Goal: Transaction & Acquisition: Subscribe to service/newsletter

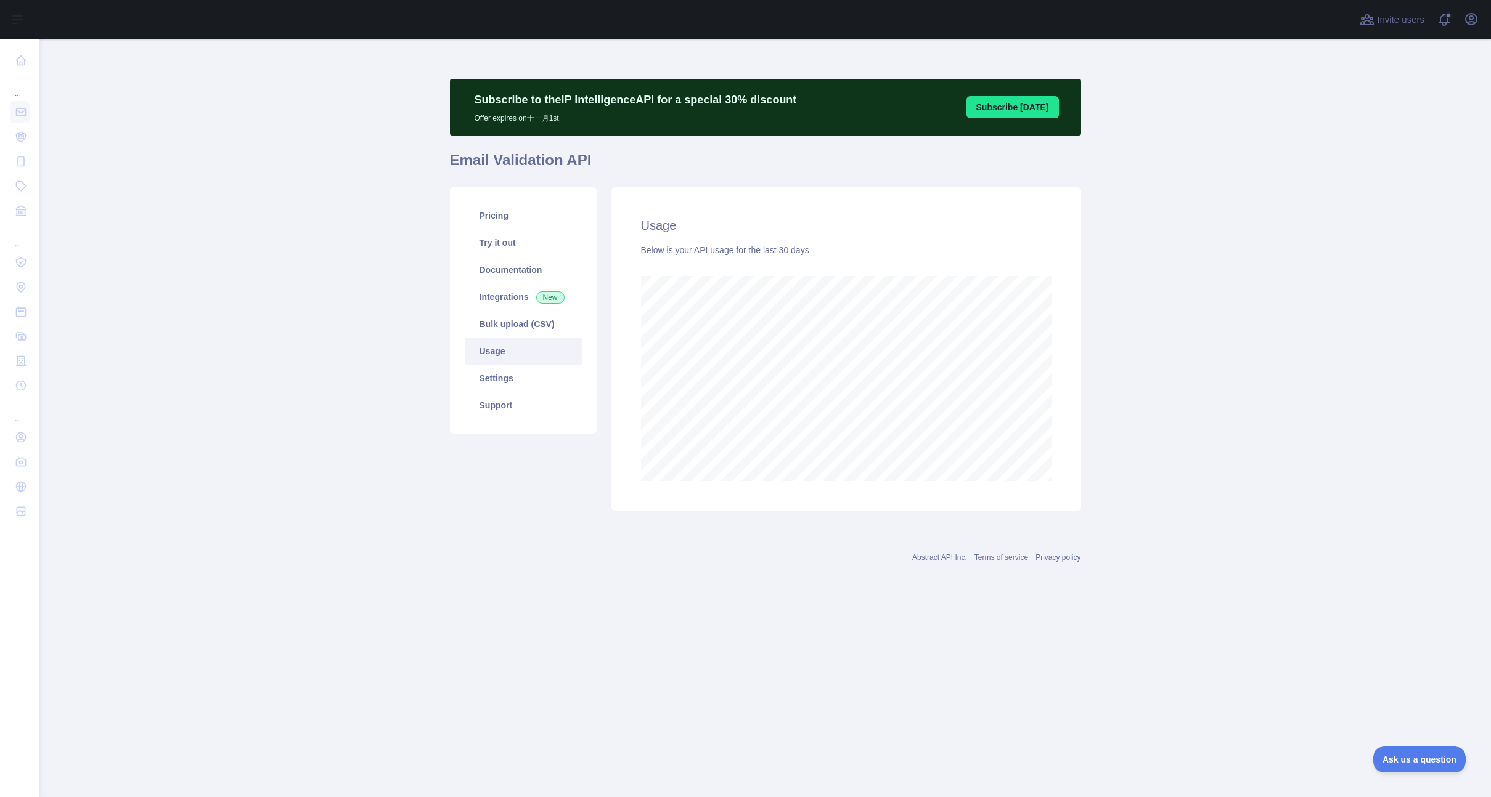
click at [274, 304] on main "Subscribe to the IP Intelligence API for a special 30 % discount Offer expires …" at bounding box center [764, 418] width 1451 height 758
click at [519, 212] on link "Pricing" at bounding box center [523, 215] width 117 height 27
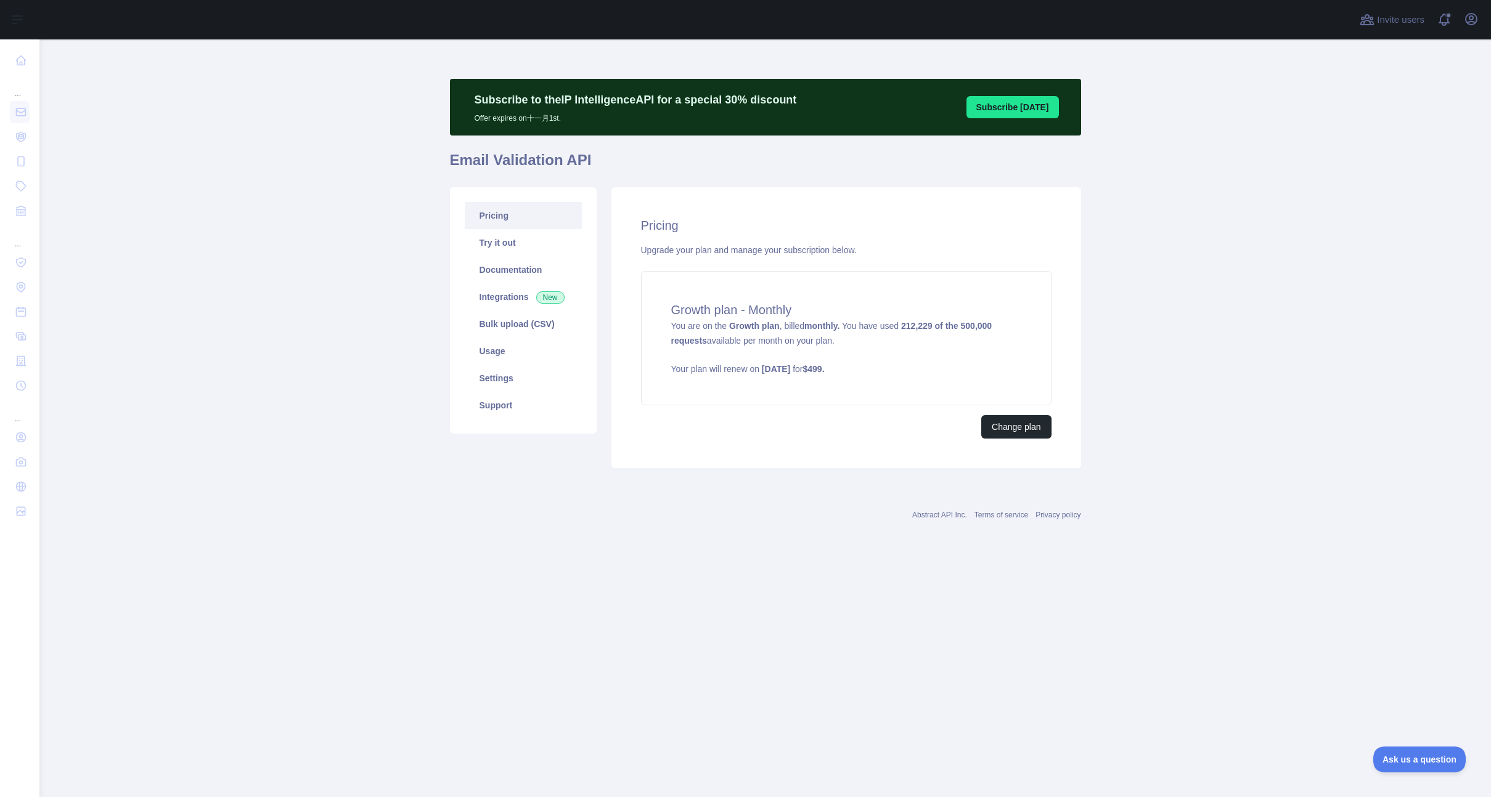
click at [309, 299] on main "Subscribe to the IP Intelligence API for a special 30 % discount Offer expires …" at bounding box center [764, 418] width 1451 height 758
click at [325, 121] on main "Subscribe to the IP Intelligence API for a special 30 % discount Offer expires …" at bounding box center [764, 418] width 1451 height 758
